Goal: Task Accomplishment & Management: Complete application form

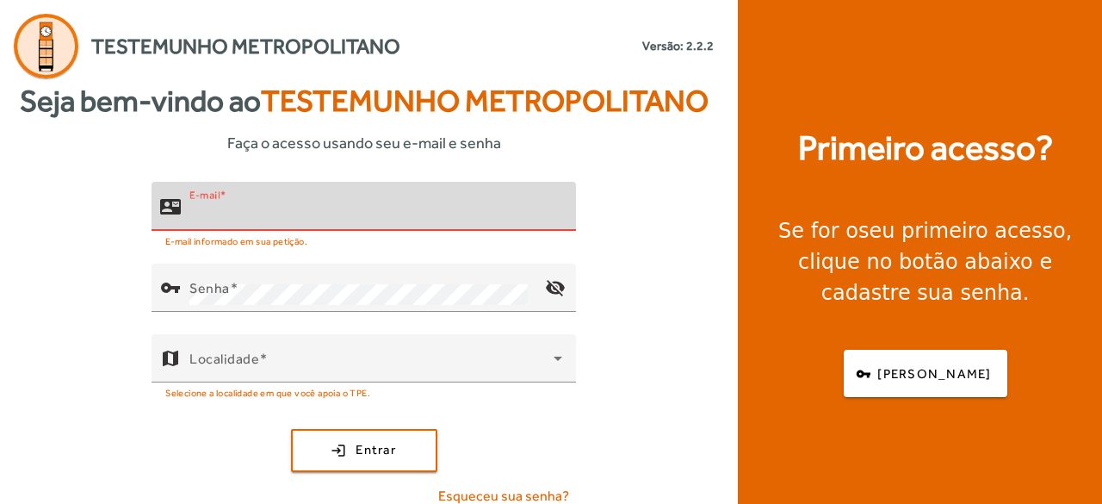
click at [285, 214] on input "E-mail" at bounding box center [375, 213] width 373 height 21
type input "**********"
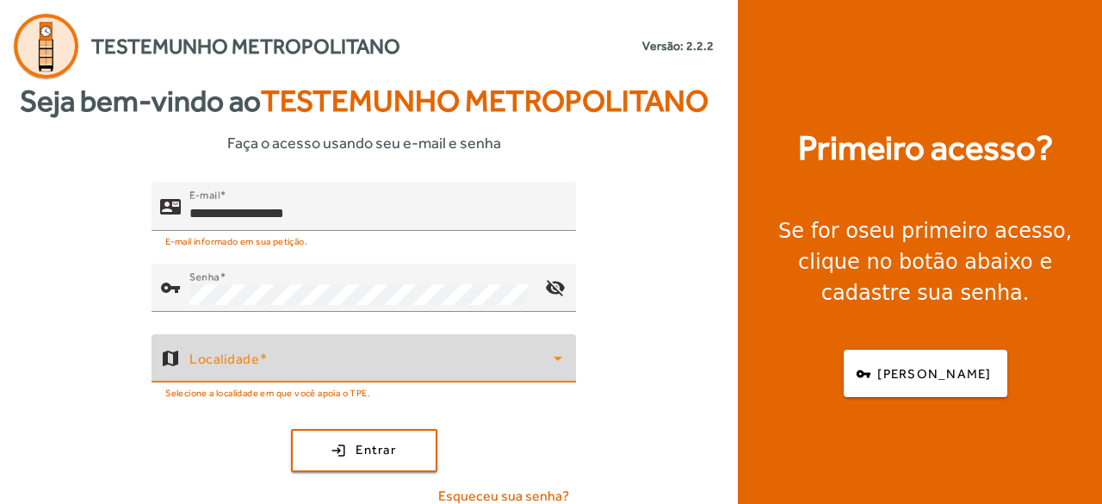
click at [311, 363] on span at bounding box center [371, 365] width 364 height 21
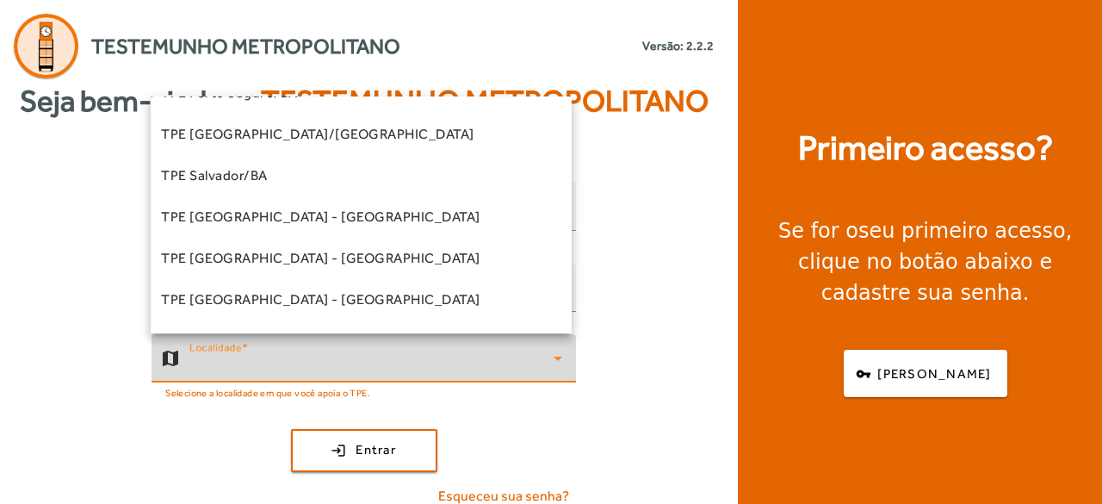
scroll to position [431, 0]
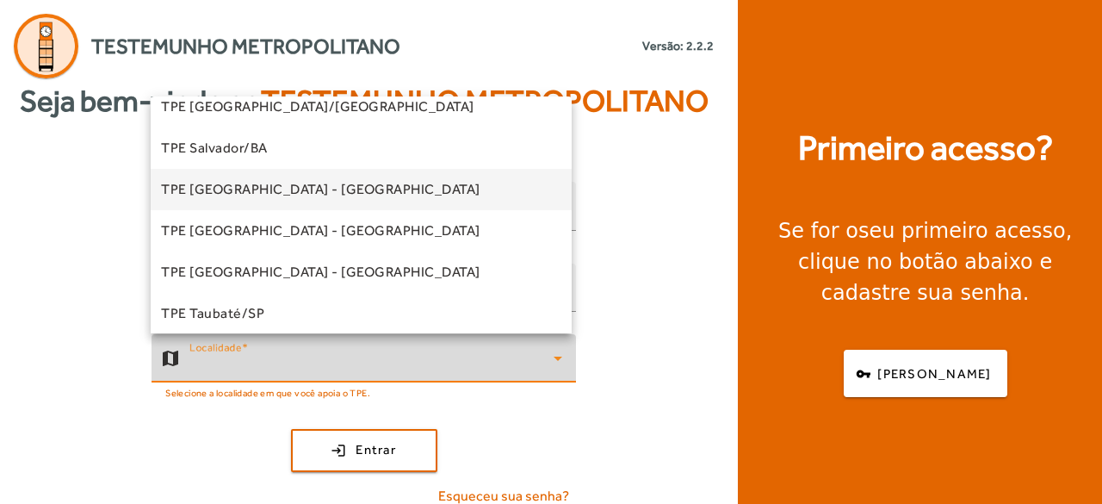
click at [293, 187] on span "TPE [GEOGRAPHIC_DATA] - [GEOGRAPHIC_DATA]" at bounding box center [321, 189] width 320 height 21
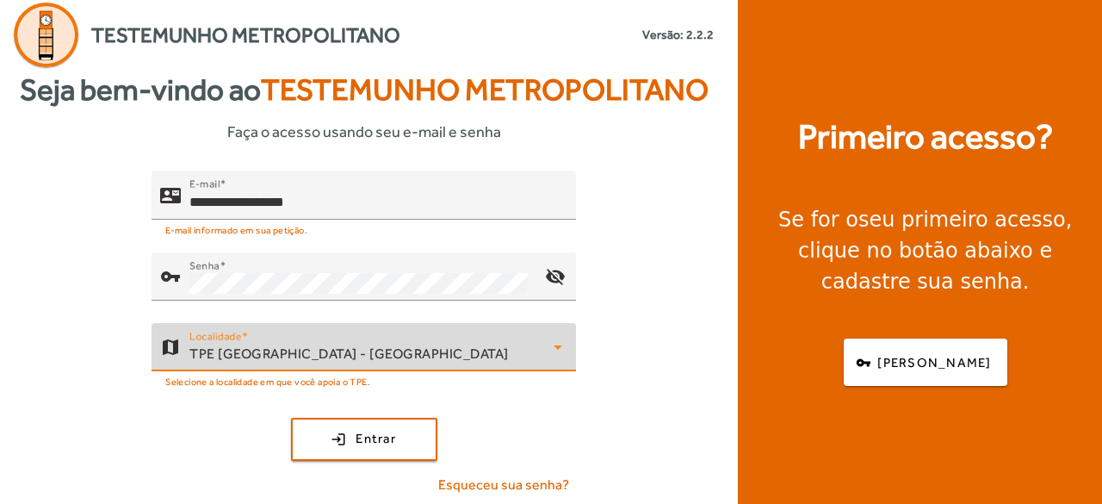
scroll to position [15, 0]
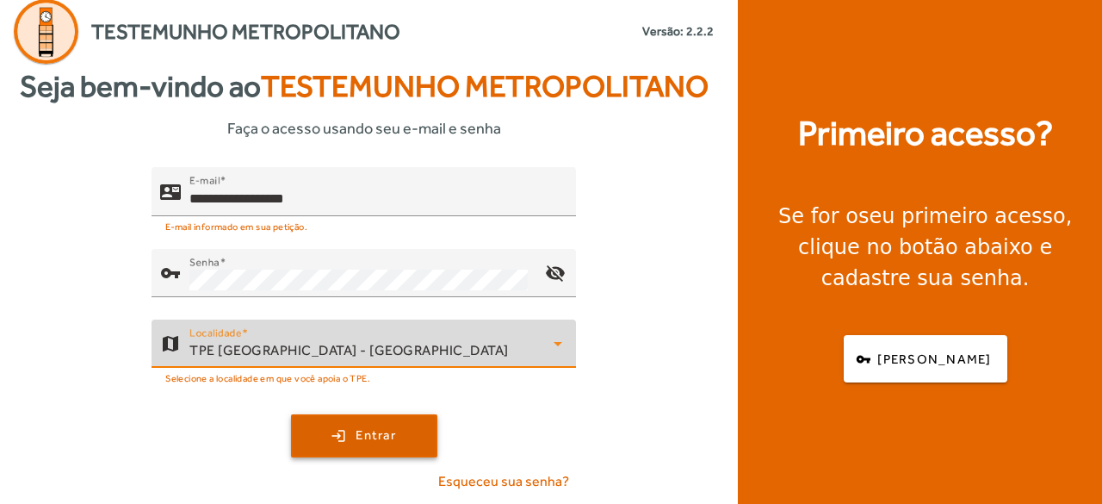
click at [394, 436] on span "submit" at bounding box center [364, 435] width 143 height 41
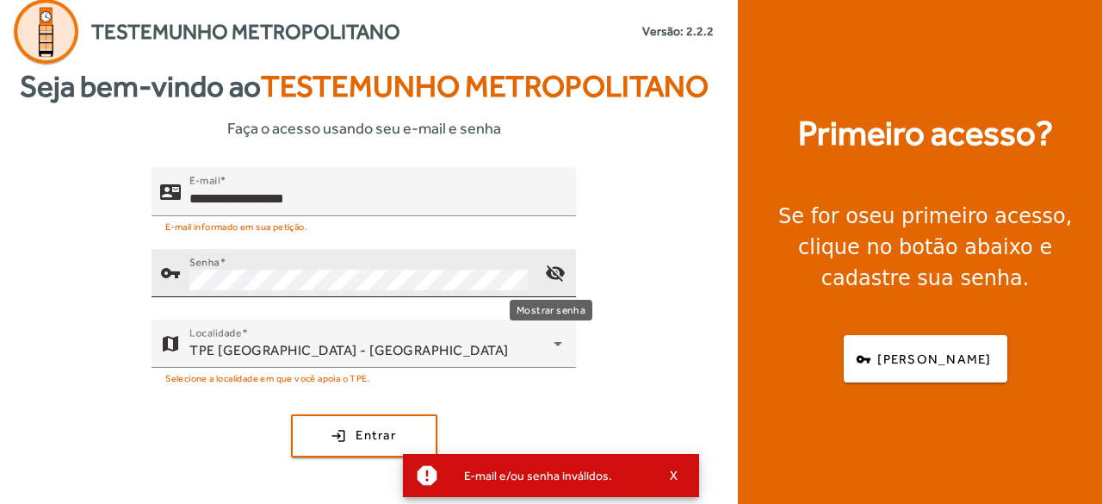
click at [556, 269] on mat-icon "visibility_off" at bounding box center [555, 272] width 41 height 41
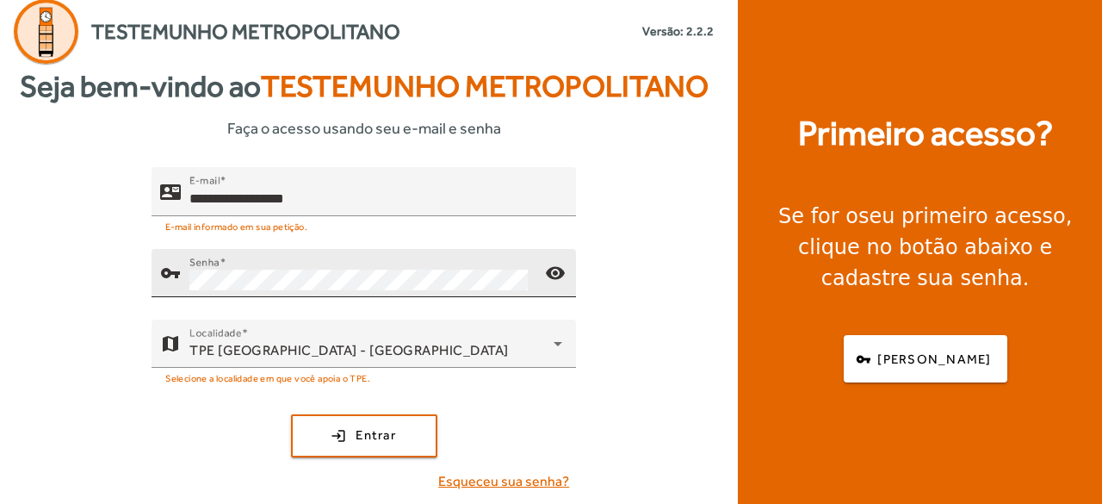
click at [537, 477] on span "Esqueceu sua senha?" at bounding box center [503, 481] width 131 height 21
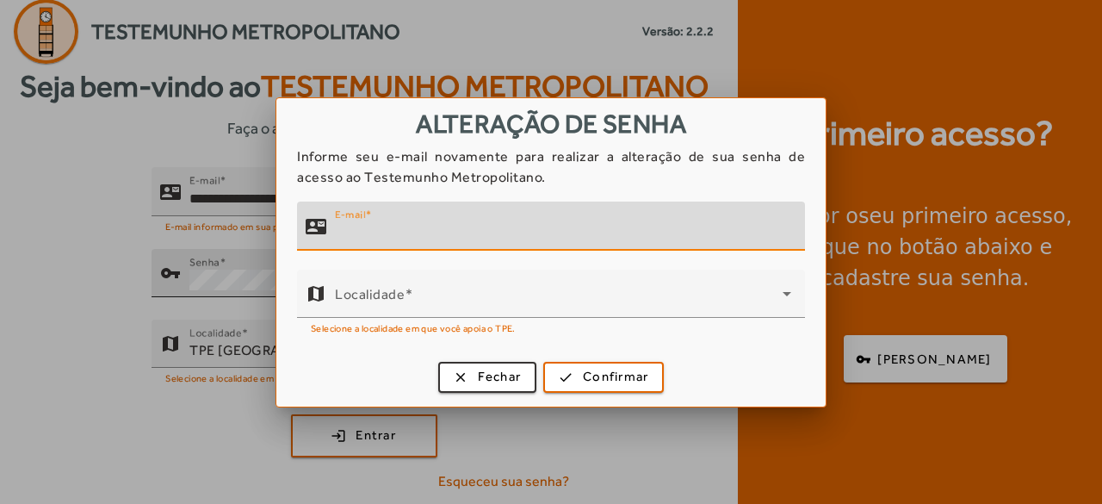
click at [441, 226] on input "E-mail" at bounding box center [563, 233] width 456 height 21
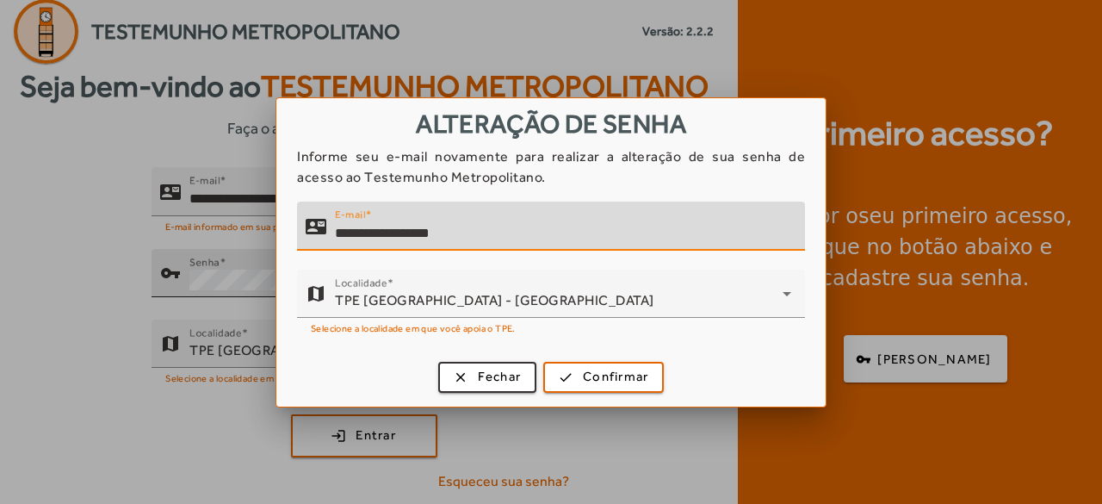
type input "**********"
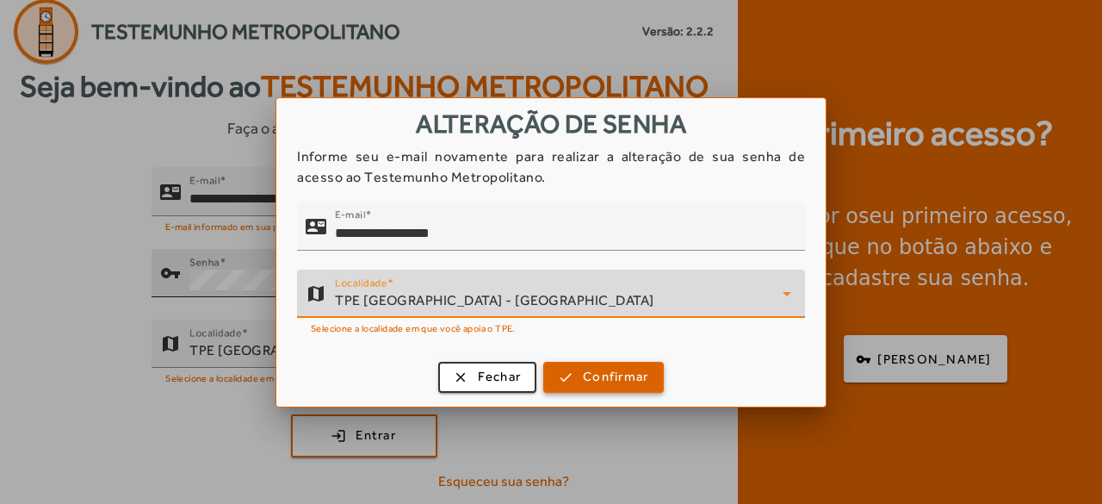
click at [624, 382] on span "Confirmar" at bounding box center [615, 377] width 65 height 20
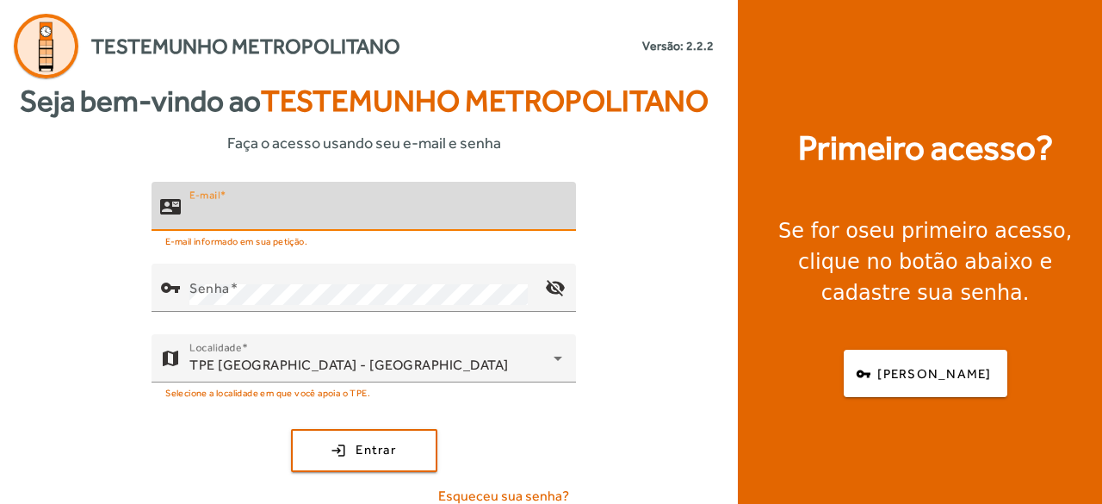
click at [267, 212] on input "E-mail" at bounding box center [375, 213] width 373 height 21
type input "**********"
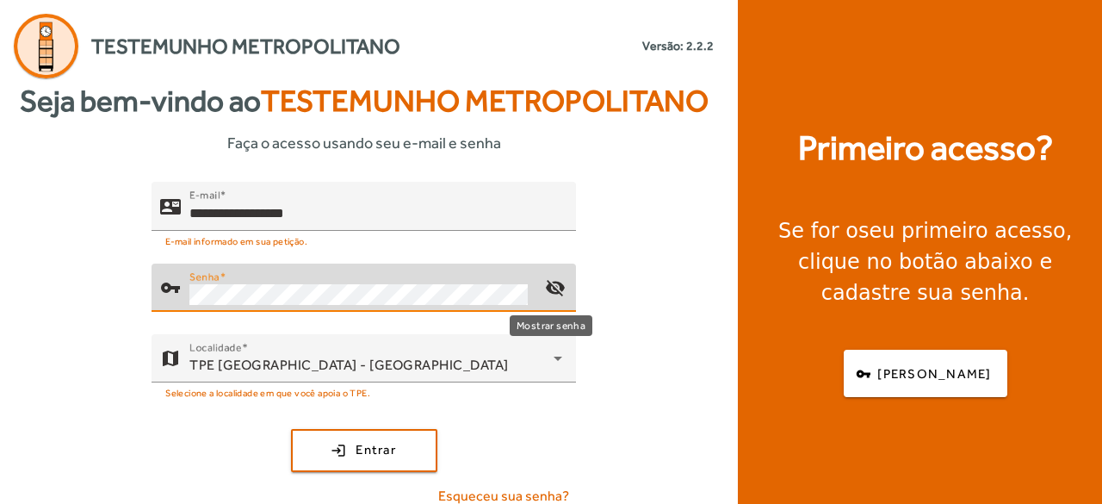
click at [547, 290] on mat-icon "visibility_off" at bounding box center [555, 287] width 41 height 41
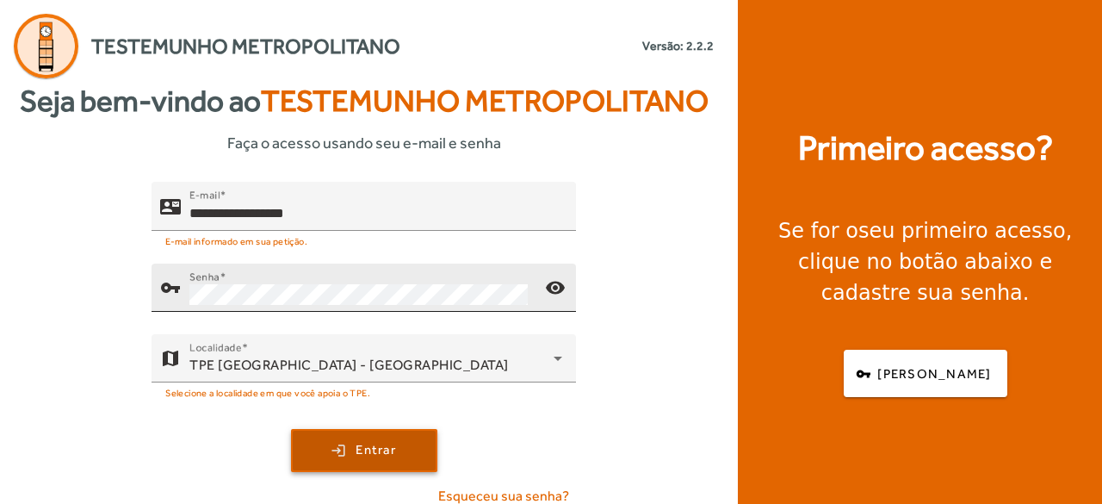
click at [377, 450] on span "Entrar" at bounding box center [376, 450] width 40 height 20
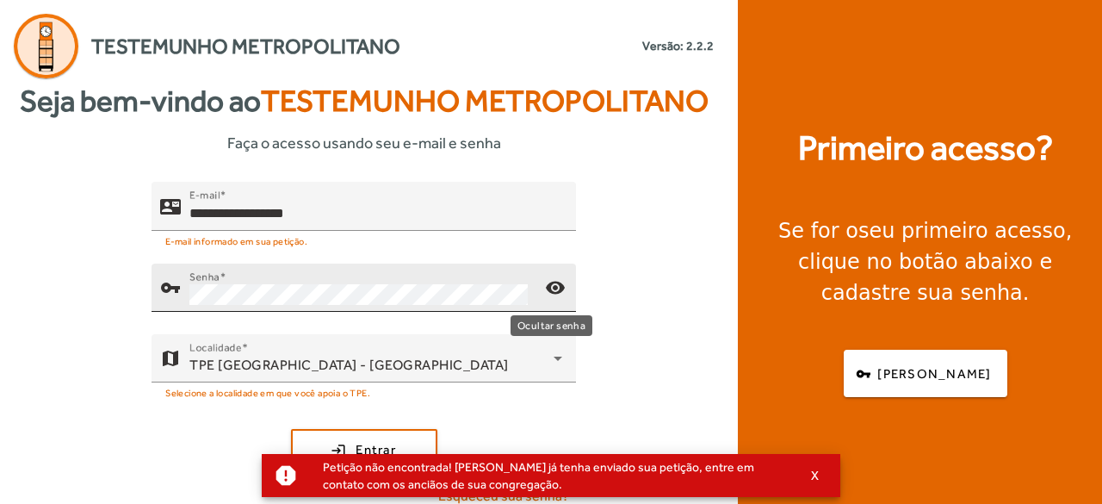
click at [549, 289] on mat-icon "visibility" at bounding box center [555, 287] width 41 height 41
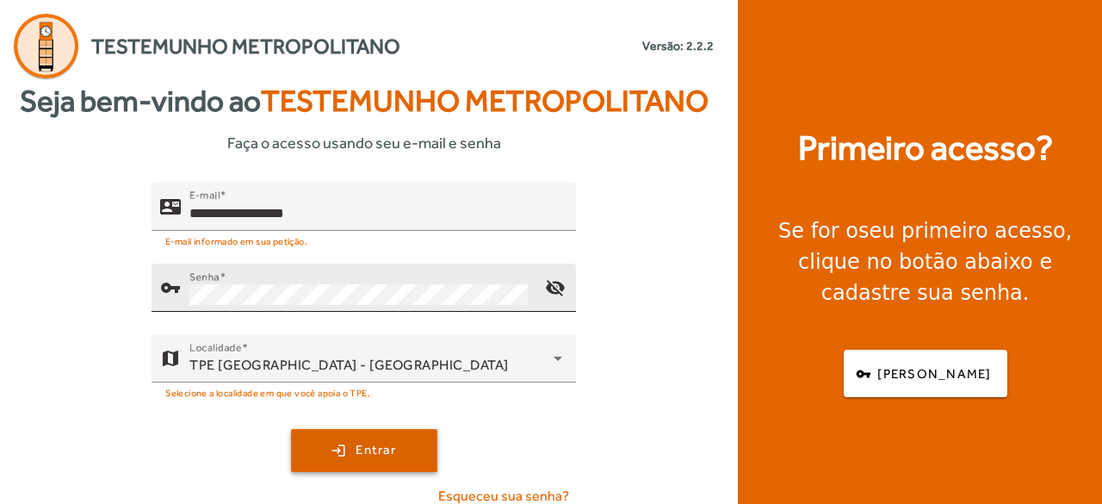
click at [363, 441] on span "Entrar" at bounding box center [376, 450] width 40 height 20
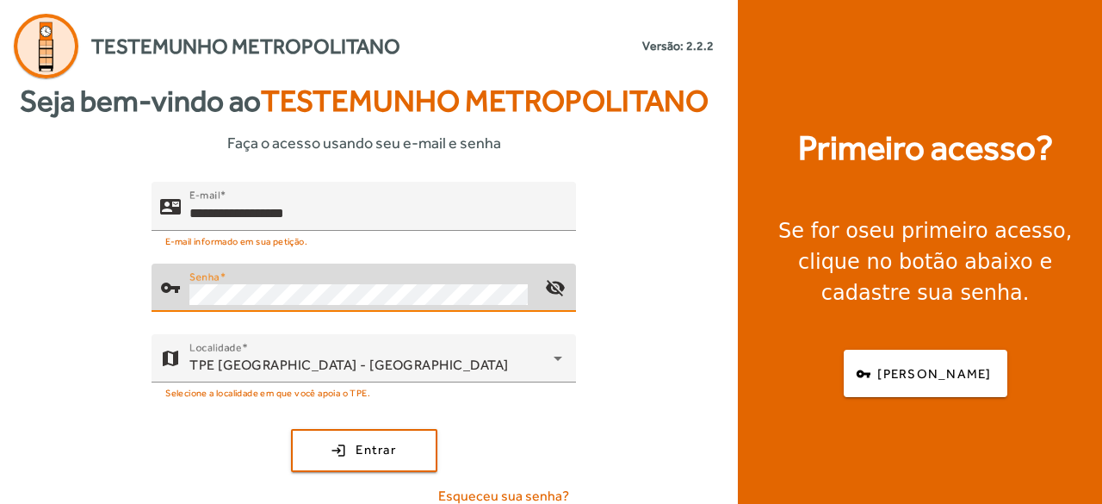
click at [139, 294] on div "**********" at bounding box center [364, 351] width 728 height 338
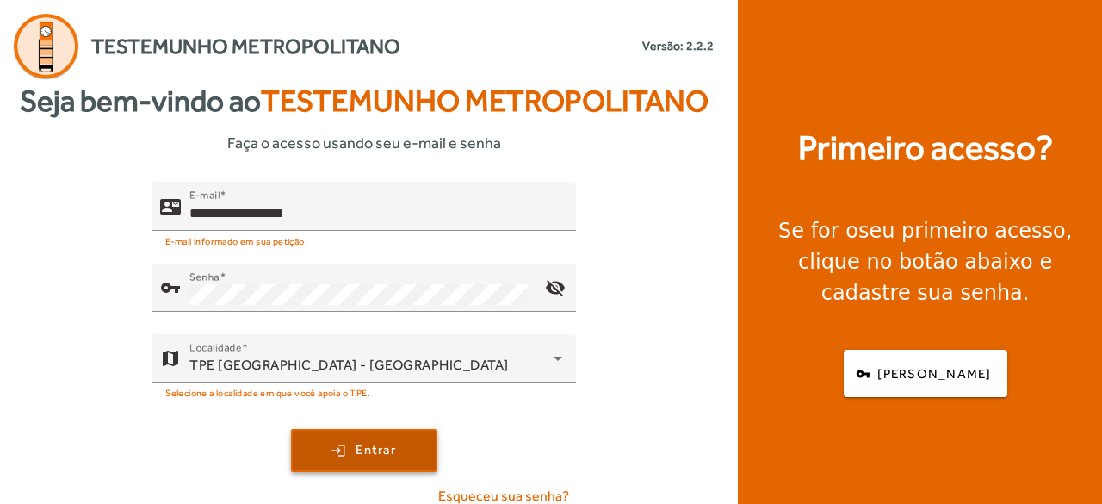
click at [367, 449] on span "Entrar" at bounding box center [376, 450] width 40 height 20
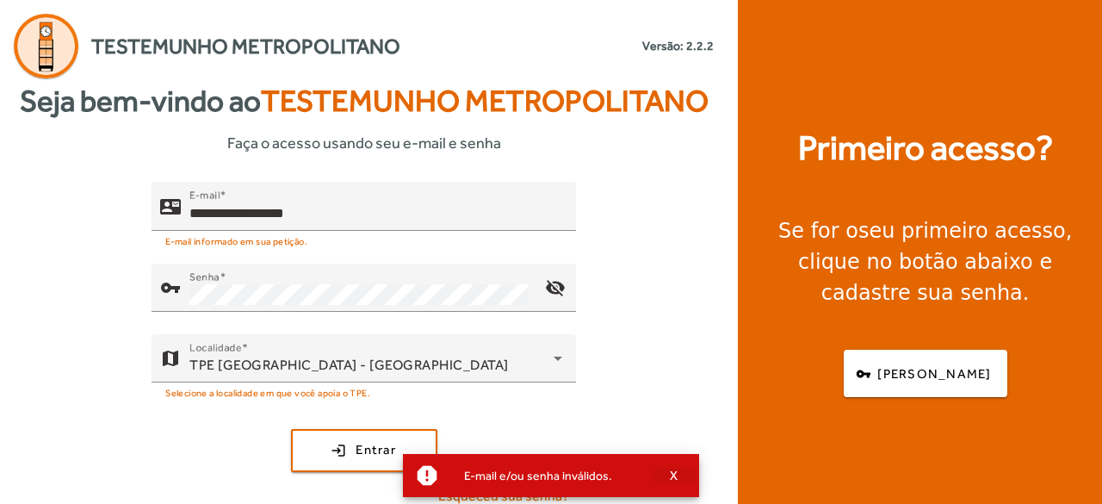
click at [674, 475] on span "X" at bounding box center [674, 476] width 9 height 16
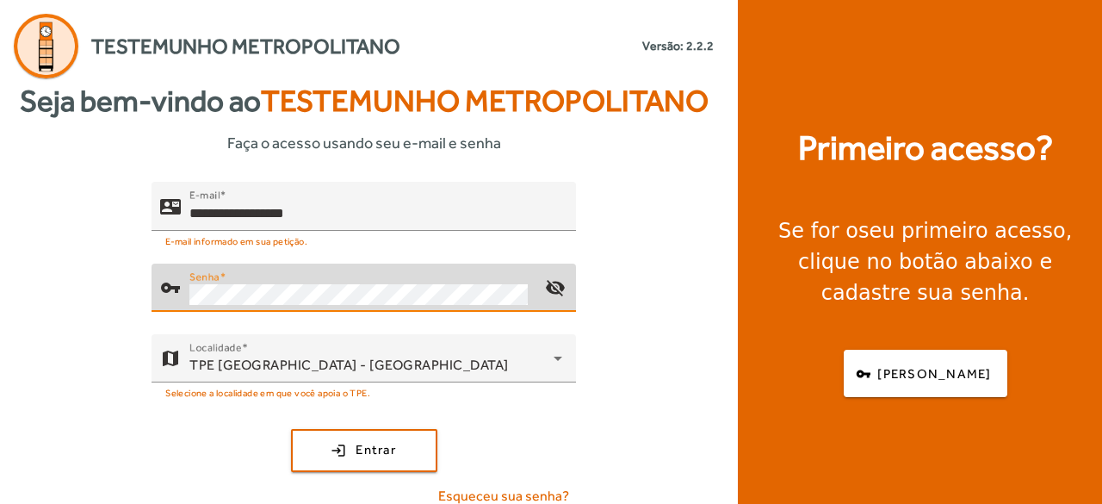
click at [291, 429] on button "login Entrar" at bounding box center [364, 450] width 146 height 43
